Goal: Task Accomplishment & Management: Manage account settings

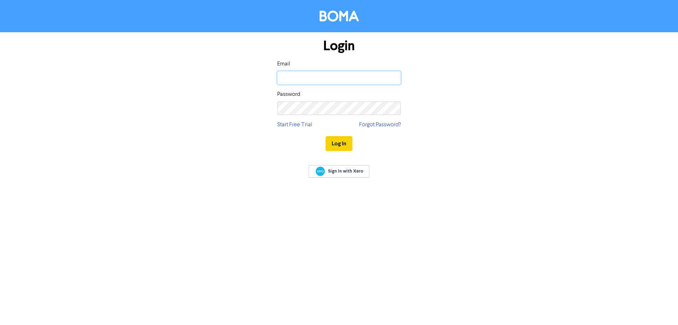
type input "[EMAIL_ADDRESS][DOMAIN_NAME]"
click at [341, 143] on button "Log In" at bounding box center [339, 143] width 27 height 15
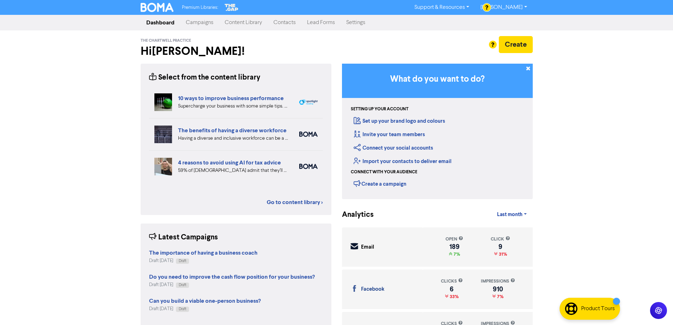
click at [200, 23] on link "Campaigns" at bounding box center [199, 23] width 39 height 14
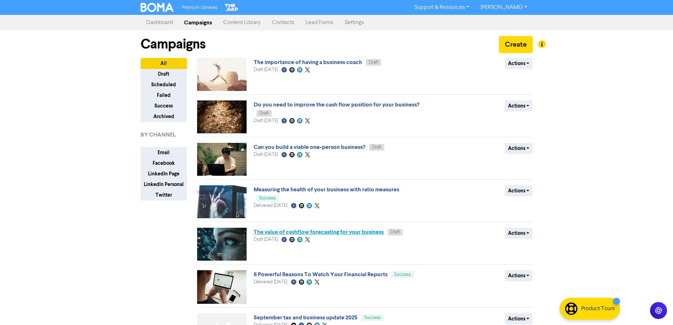
click at [297, 233] on link "The value of cashflow forecasting for your business" at bounding box center [319, 231] width 130 height 7
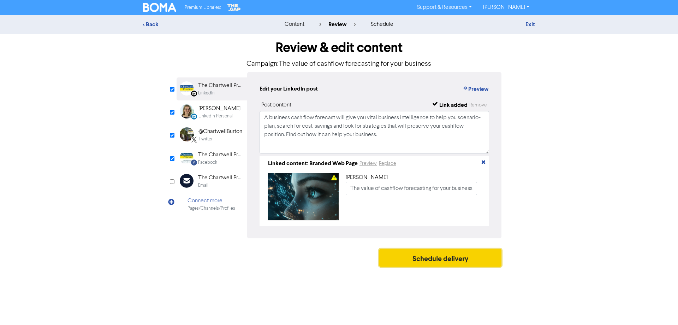
click at [458, 262] on button "Schedule delivery" at bounding box center [440, 258] width 122 height 18
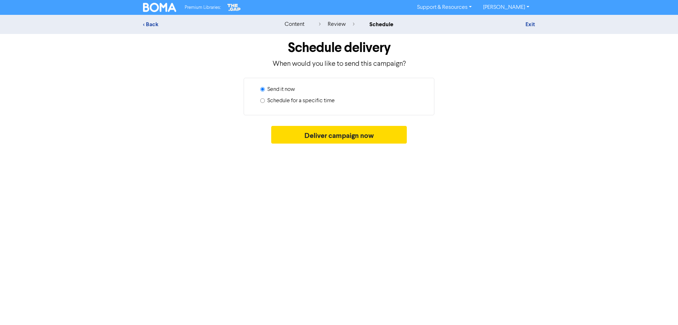
click at [297, 102] on label "Schedule for a specific time" at bounding box center [300, 100] width 67 height 8
click at [265, 102] on input "Schedule for a specific time" at bounding box center [262, 100] width 5 height 5
radio input "true"
radio input "false"
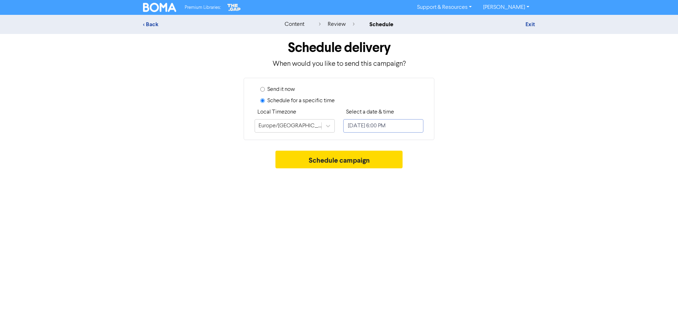
click at [390, 126] on input "[DATE] 6:00 PM" at bounding box center [383, 125] width 80 height 13
select select "9"
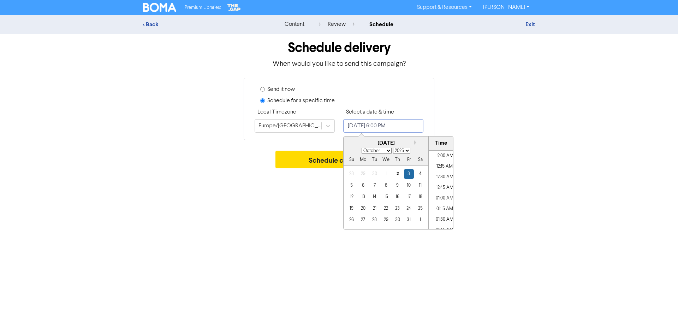
scroll to position [729, 0]
click at [376, 186] on div "7" at bounding box center [375, 186] width 10 height 10
click at [436, 204] on li "10:30 AM" at bounding box center [445, 205] width 32 height 11
type input "[DATE] 10:30 AM"
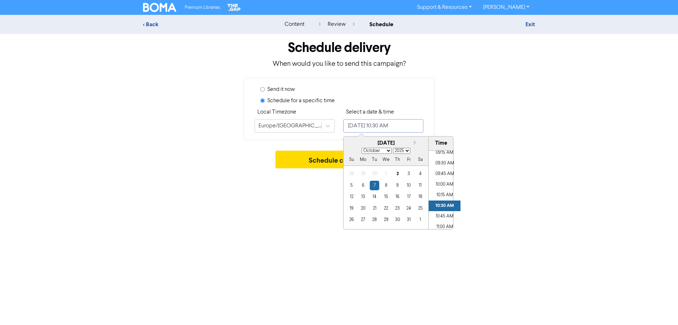
click at [439, 205] on li "10:30 AM" at bounding box center [445, 205] width 32 height 11
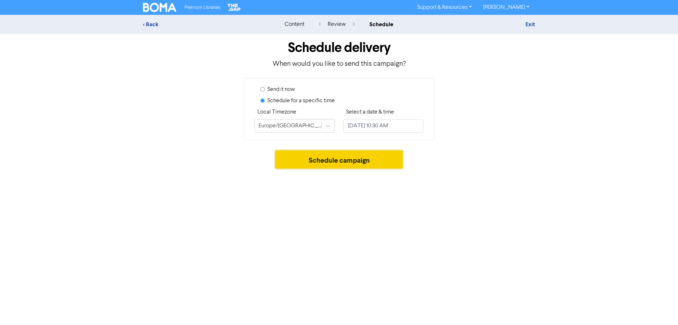
click at [301, 160] on button "Schedule campaign" at bounding box center [340, 159] width 128 height 18
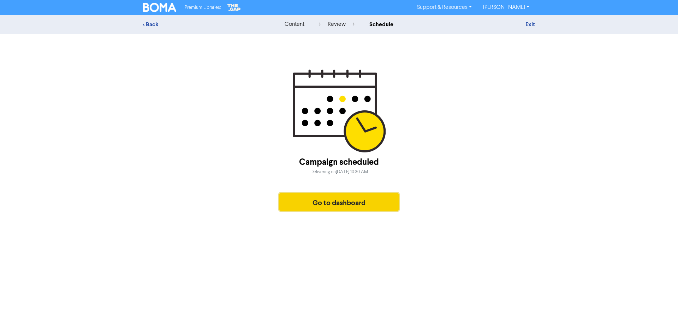
click at [331, 202] on button "Go to dashboard" at bounding box center [338, 202] width 119 height 18
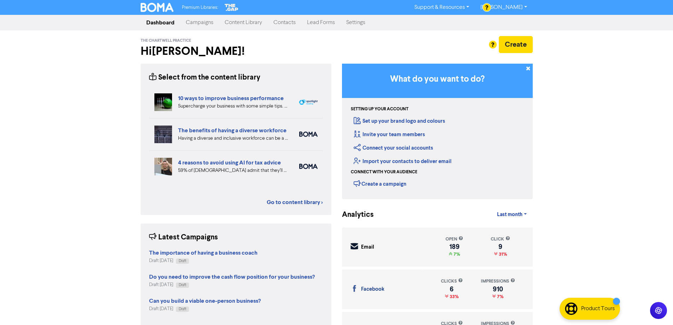
click at [203, 22] on link "Campaigns" at bounding box center [199, 23] width 39 height 14
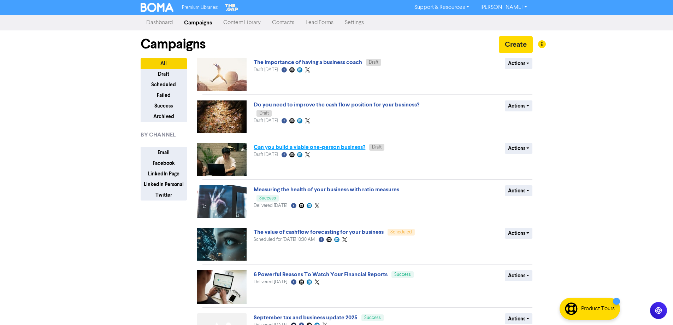
click at [296, 147] on link "Can you build a viable one-person business?" at bounding box center [310, 146] width 112 height 7
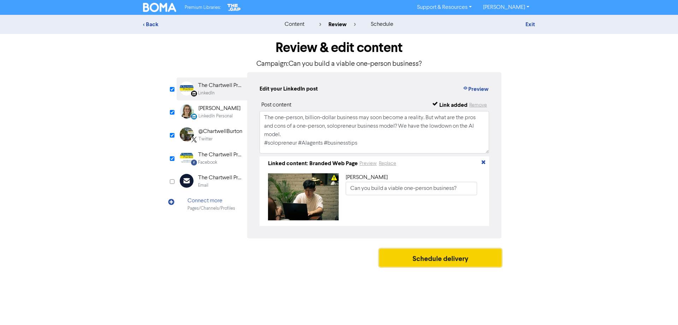
click at [433, 262] on button "Schedule delivery" at bounding box center [440, 258] width 122 height 18
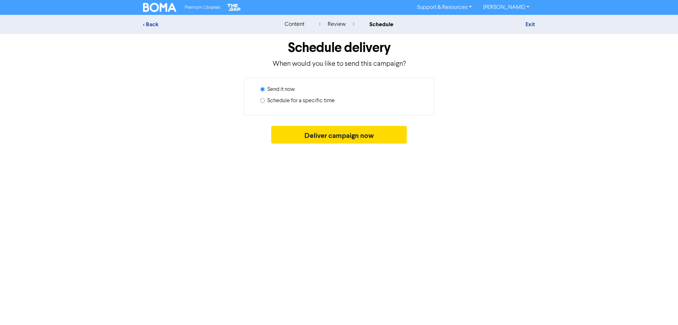
click at [309, 102] on label "Schedule for a specific time" at bounding box center [300, 100] width 67 height 8
click at [265, 102] on input "Schedule for a specific time" at bounding box center [262, 100] width 5 height 5
radio input "true"
radio input "false"
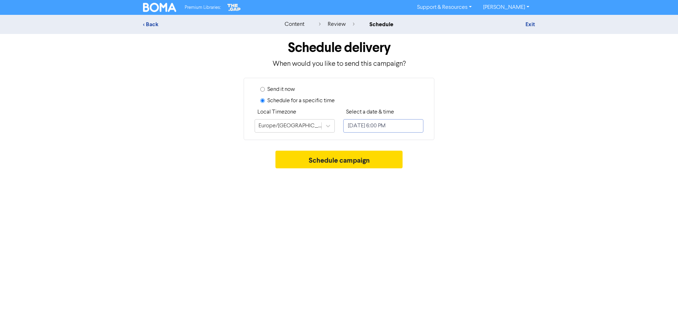
click at [392, 125] on input "[DATE] 6:00 PM" at bounding box center [383, 125] width 80 height 13
select select "9"
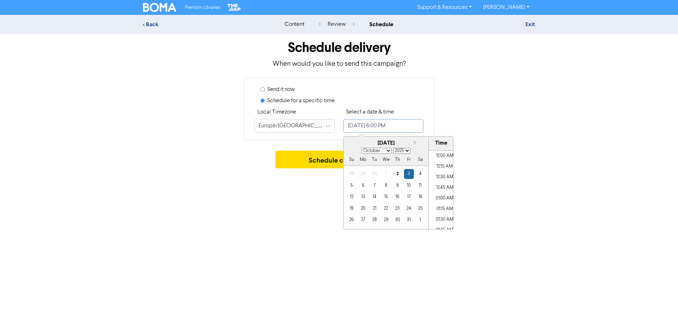
scroll to position [729, 0]
click at [397, 184] on div "9" at bounding box center [398, 186] width 10 height 10
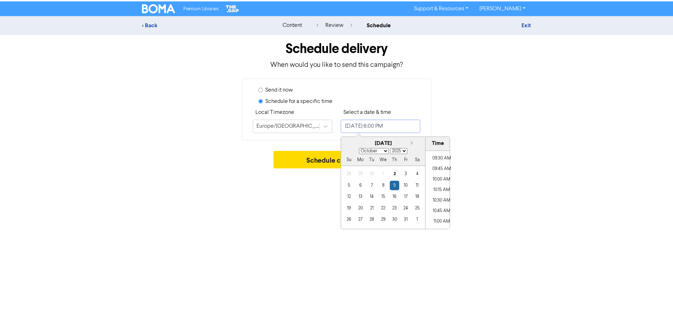
scroll to position [386, 0]
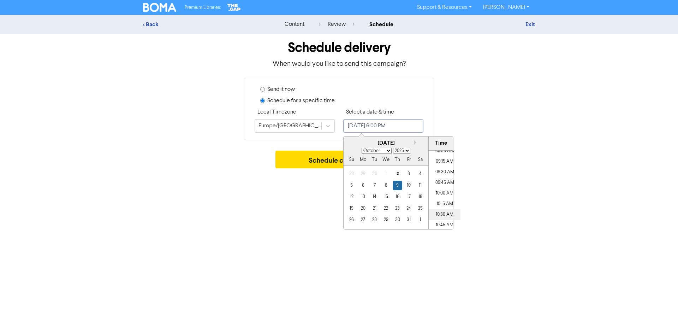
click at [438, 216] on li "10:30 AM" at bounding box center [445, 214] width 32 height 11
type input "[DATE] 10:30 AM"
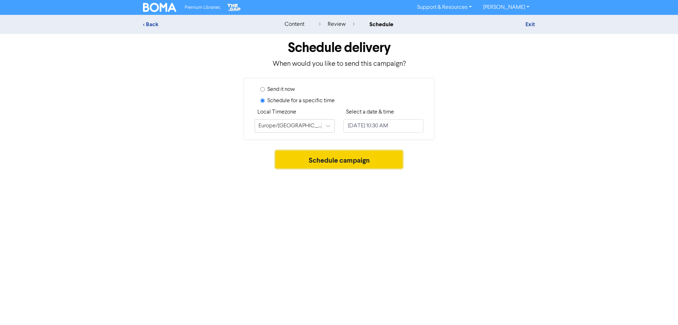
click at [311, 160] on button "Schedule campaign" at bounding box center [340, 159] width 128 height 18
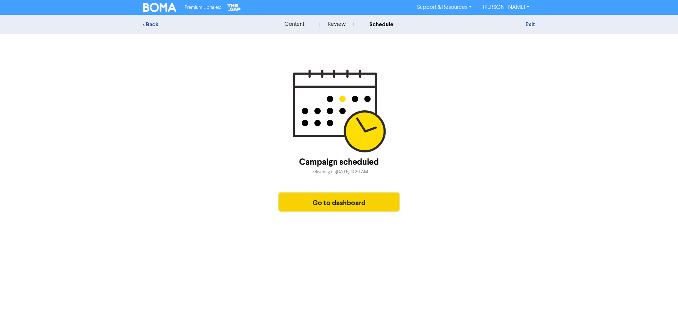
click at [352, 206] on button "Go to dashboard" at bounding box center [338, 202] width 119 height 18
